Goal: Information Seeking & Learning: Check status

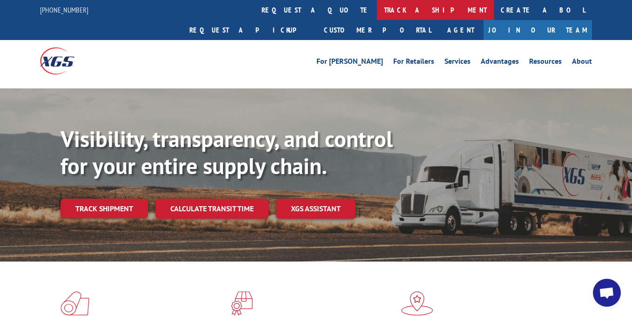
click at [377, 5] on link "track a shipment" at bounding box center [435, 10] width 117 height 20
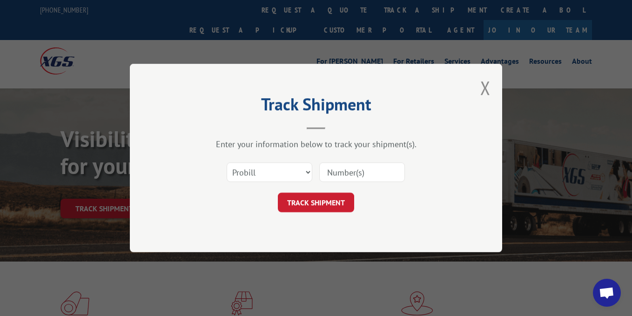
click at [353, 168] on input at bounding box center [362, 173] width 86 height 20
paste input "WJ91326676"
type input "WJ91326676"
click at [339, 204] on button "TRACK SHIPMENT" at bounding box center [316, 203] width 76 height 20
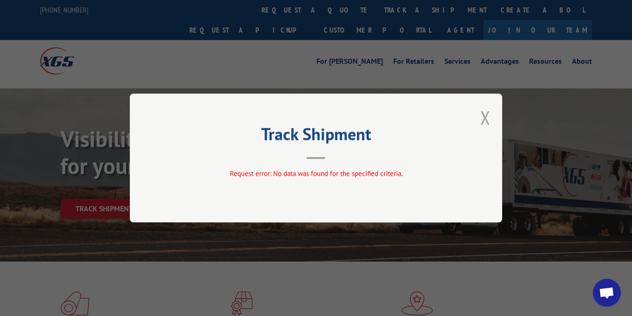
click at [484, 113] on button "Close modal" at bounding box center [486, 117] width 10 height 25
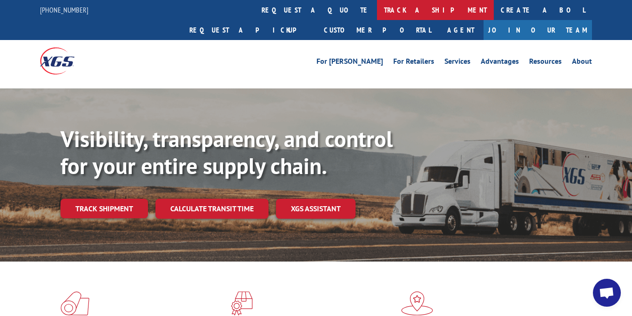
click at [377, 16] on link "track a shipment" at bounding box center [435, 10] width 117 height 20
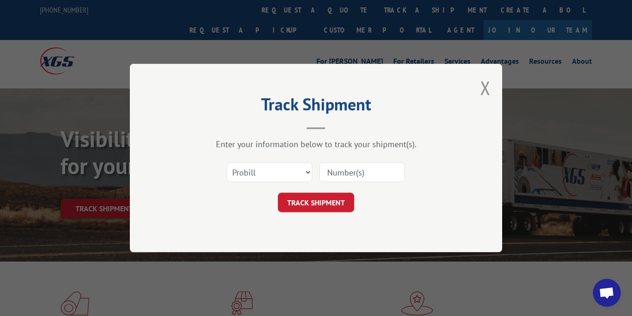
click at [329, 175] on input at bounding box center [362, 173] width 86 height 20
paste input "2556007"
type input "2556007"
click at [317, 202] on button "TRACK SHIPMENT" at bounding box center [316, 203] width 76 height 20
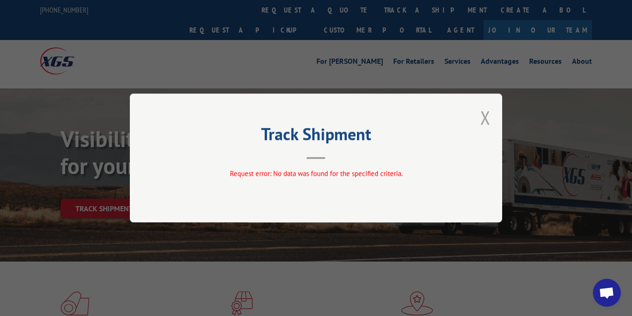
click at [487, 122] on button "Close modal" at bounding box center [486, 117] width 10 height 25
